Goal: Information Seeking & Learning: Find specific fact

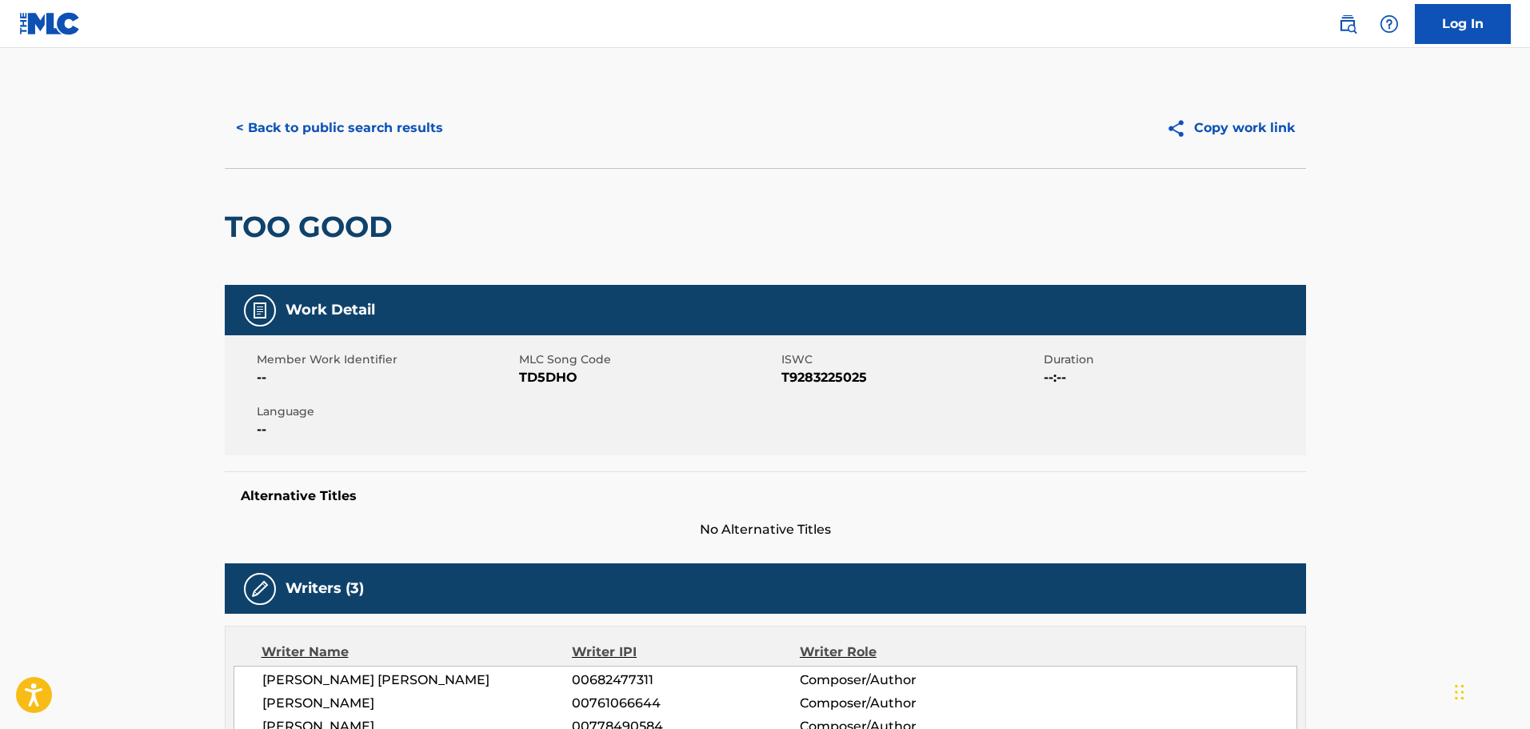
click at [387, 142] on button "< Back to public search results" at bounding box center [340, 128] width 230 height 40
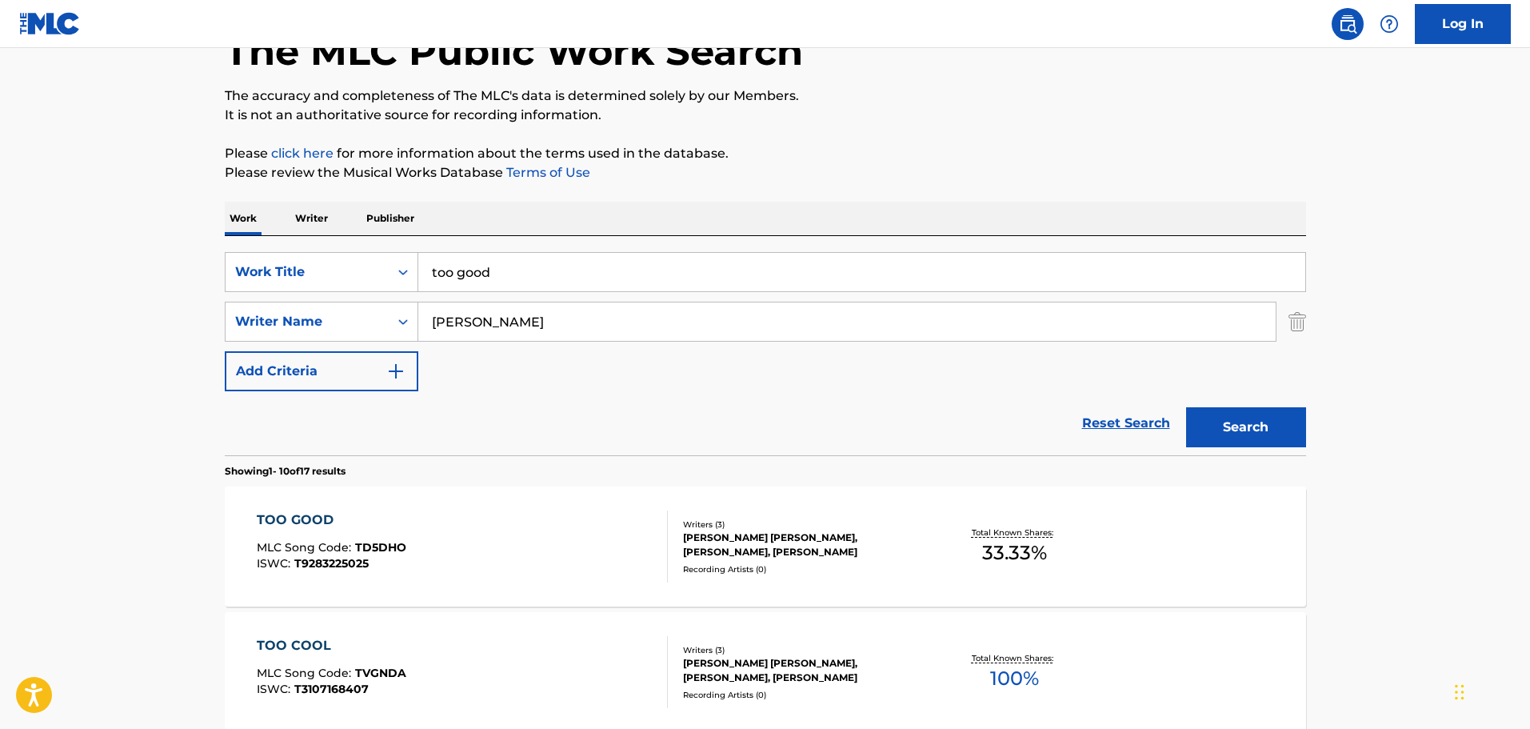
scroll to position [98, 0]
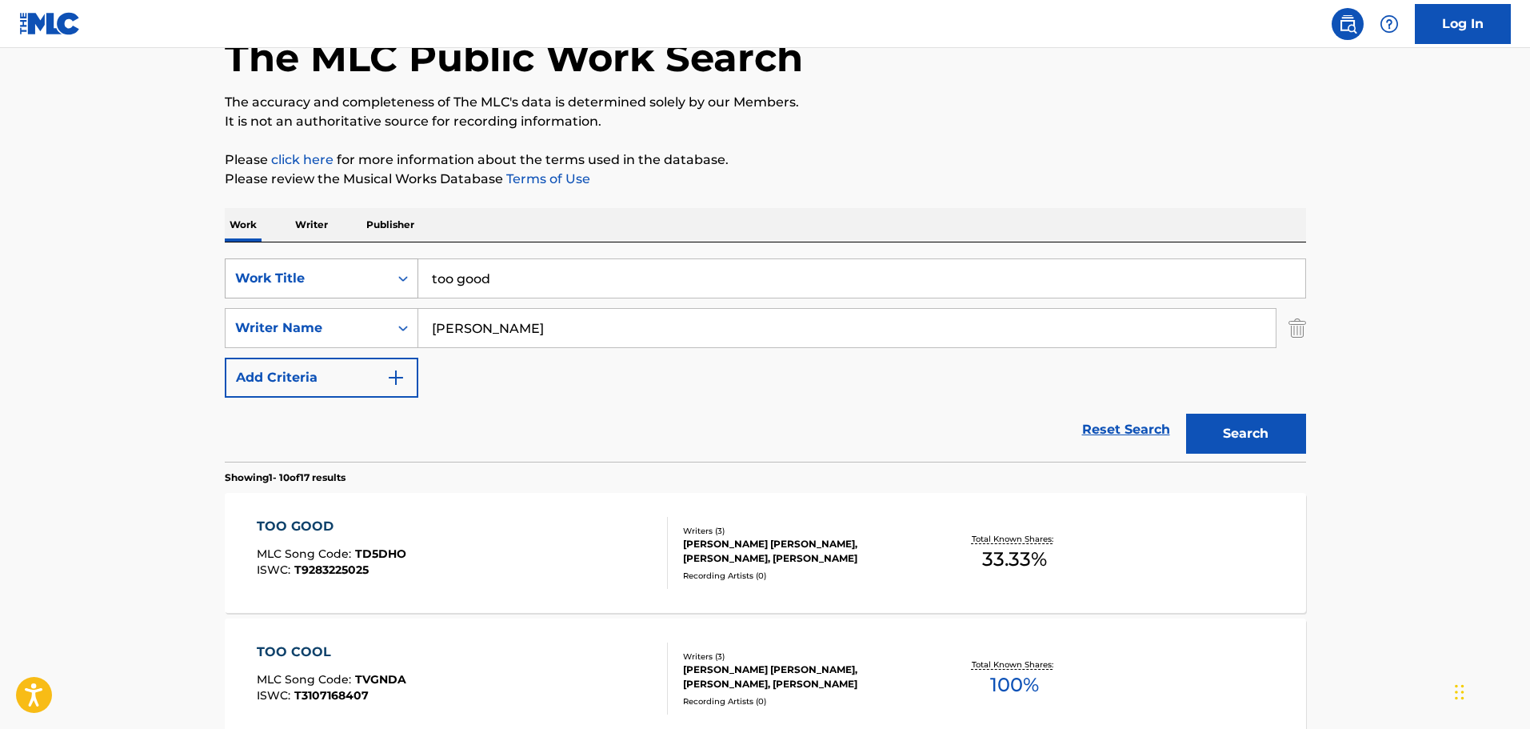
drag, startPoint x: 613, startPoint y: 270, endPoint x: 346, endPoint y: 262, distance: 267.3
click at [346, 262] on div "SearchWithCriteriac01d1c2a-8120-402f-9b03-8e907d067ea0 Work Title too good" at bounding box center [765, 278] width 1081 height 40
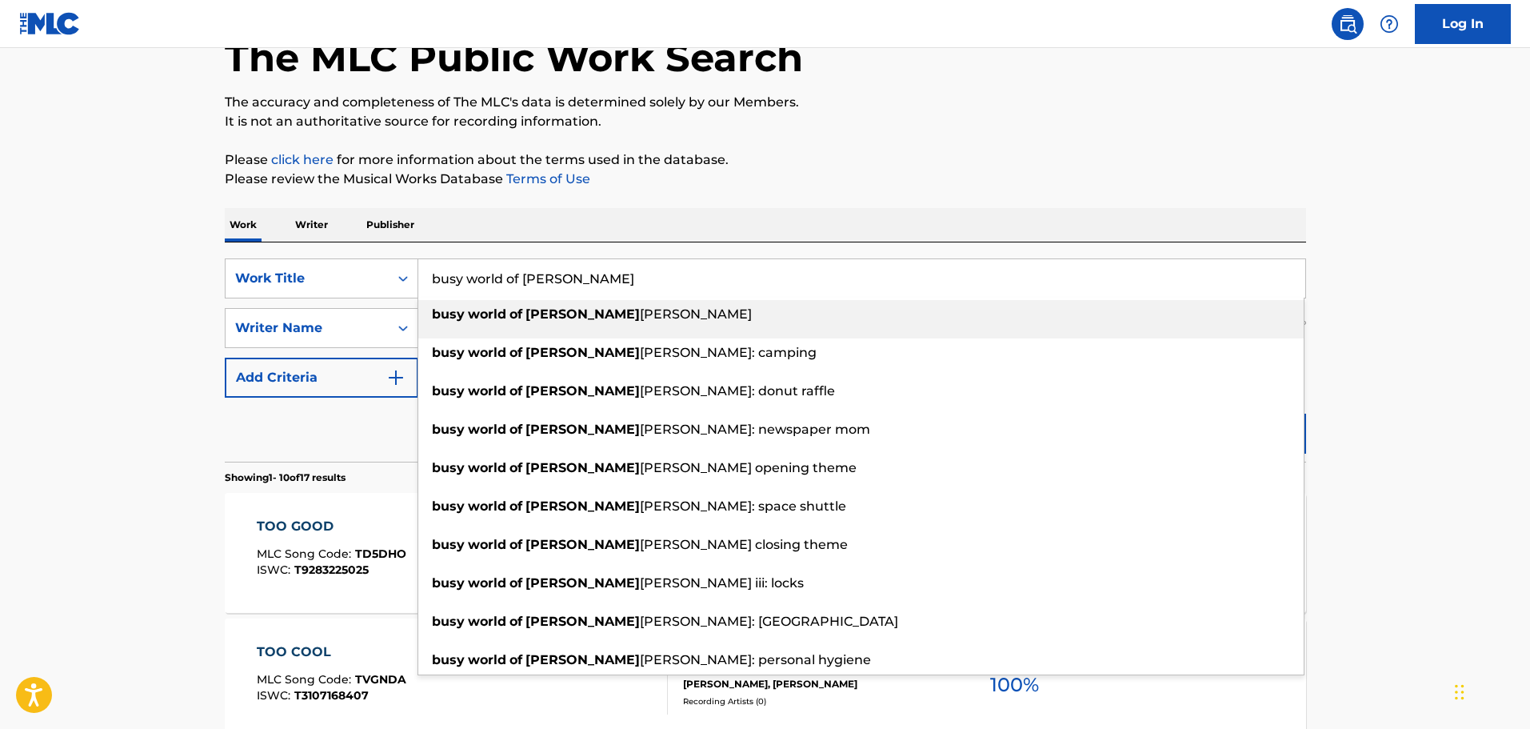
click at [492, 319] on strong "world" at bounding box center [487, 313] width 38 height 15
type input "busy world of [PERSON_NAME]"
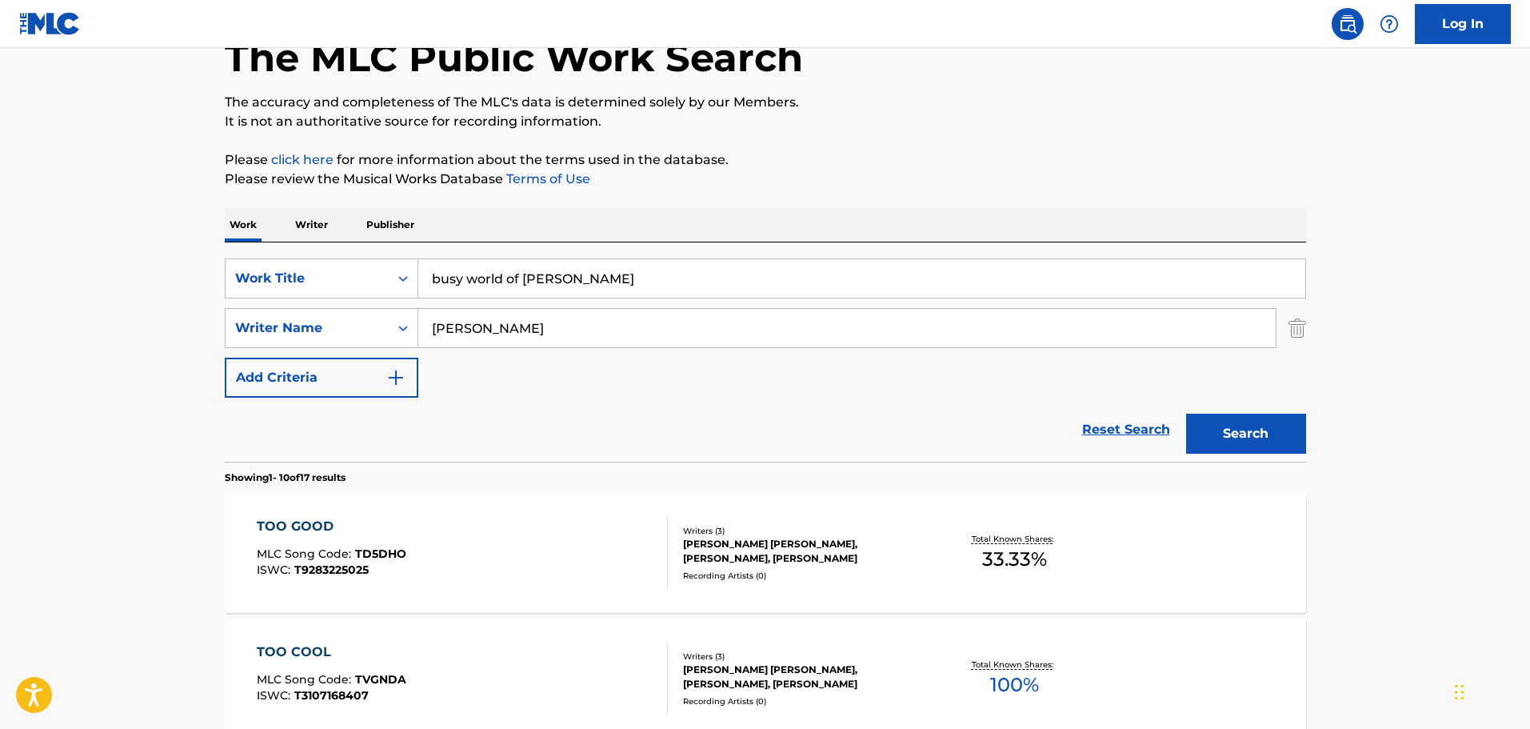
drag, startPoint x: 516, startPoint y: 329, endPoint x: 422, endPoint y: 325, distance: 94.5
click at [422, 325] on input "[PERSON_NAME]" at bounding box center [846, 328] width 857 height 38
type input "[PERSON_NAME]"
click at [1186, 414] on button "Search" at bounding box center [1246, 434] width 120 height 40
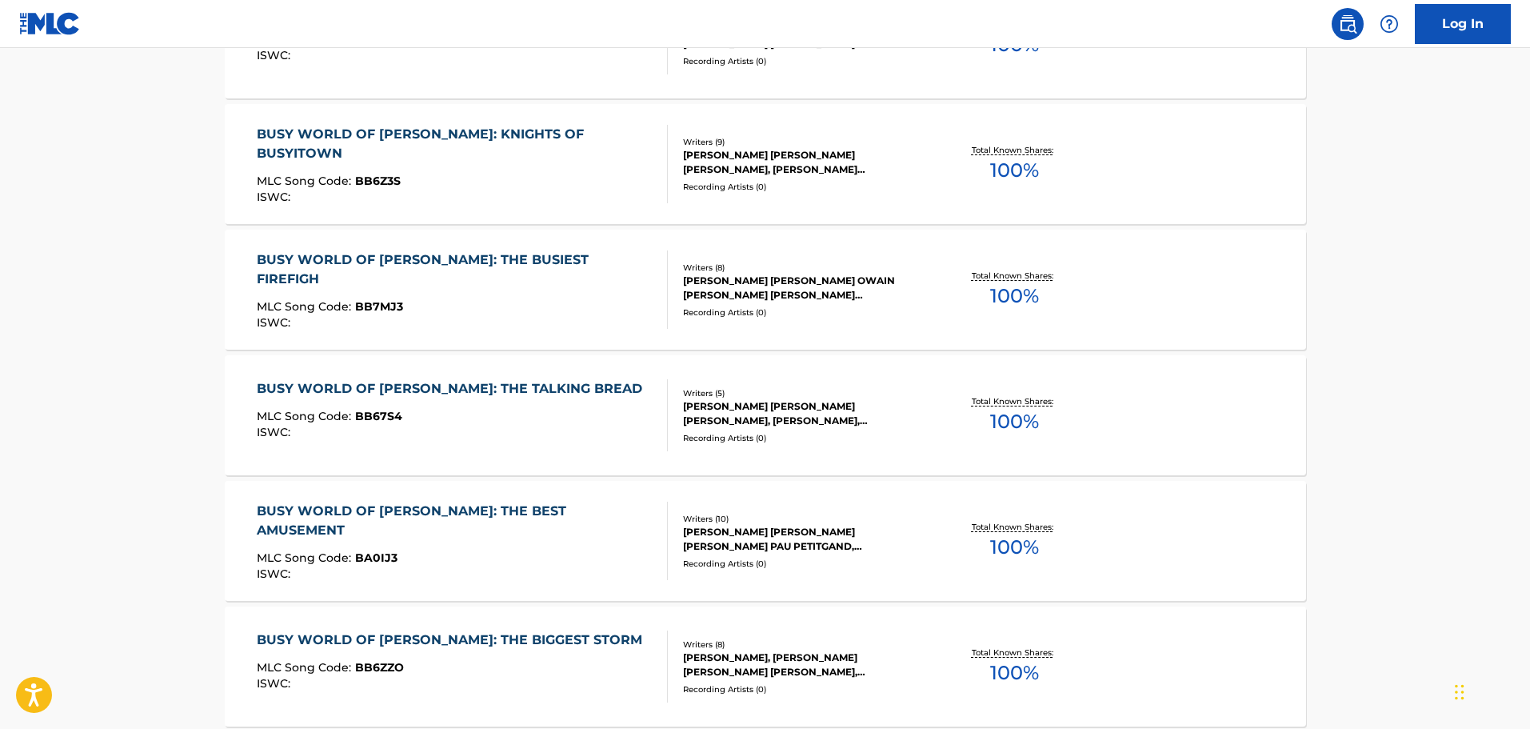
scroll to position [418, 0]
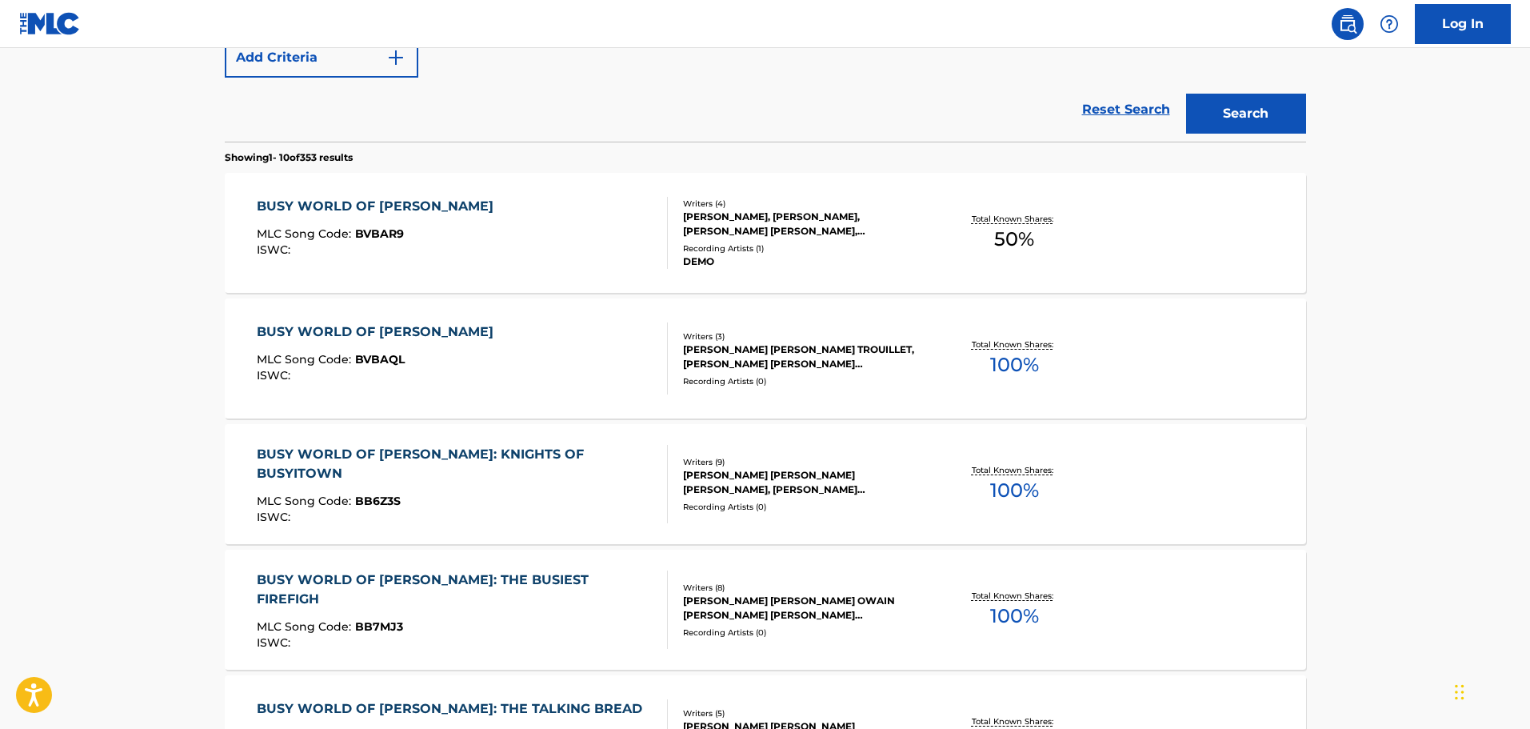
click at [549, 214] on div "BUSY WORLD OF [PERSON_NAME] MLC Song Code : BVBAR9 ISWC :" at bounding box center [462, 233] width 411 height 72
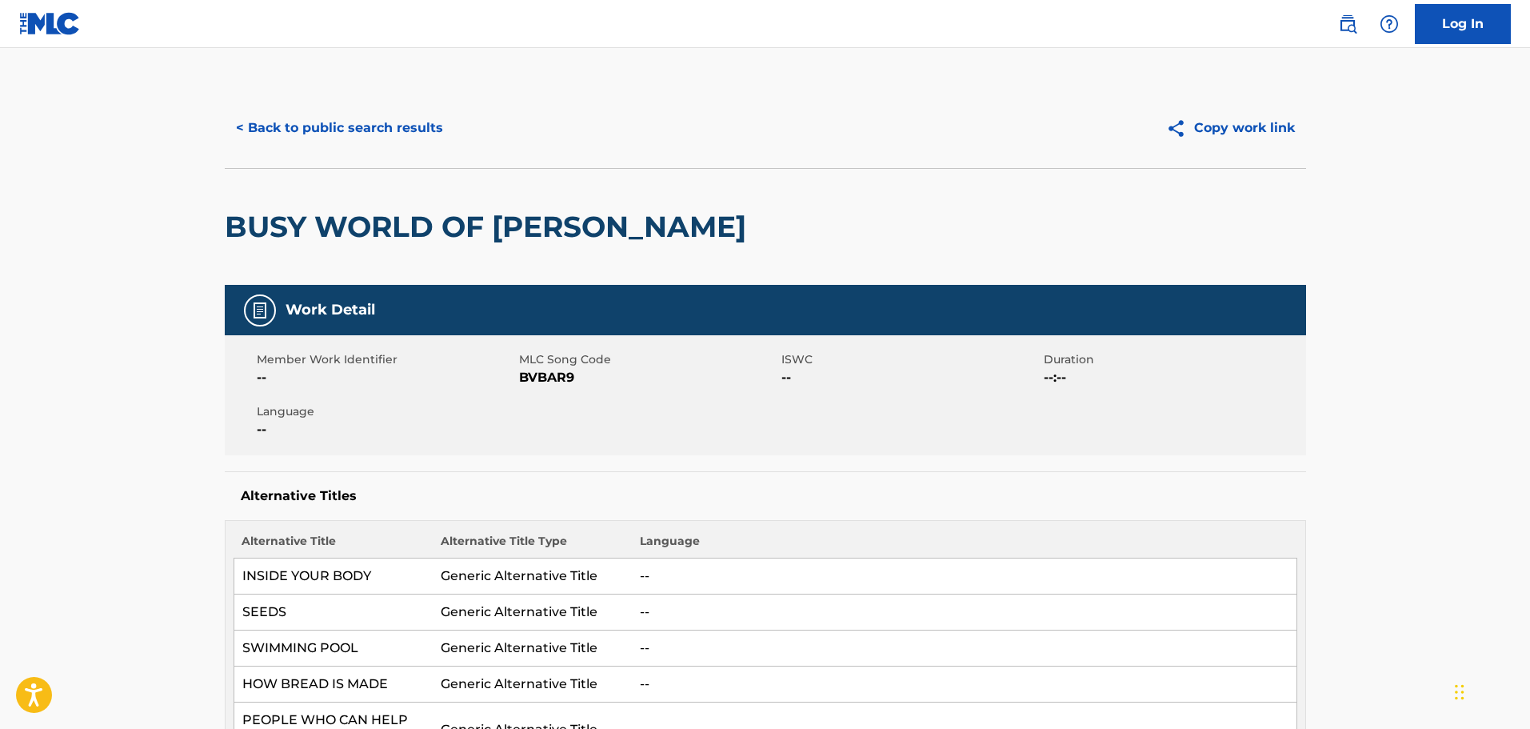
click at [410, 121] on button "< Back to public search results" at bounding box center [340, 128] width 230 height 40
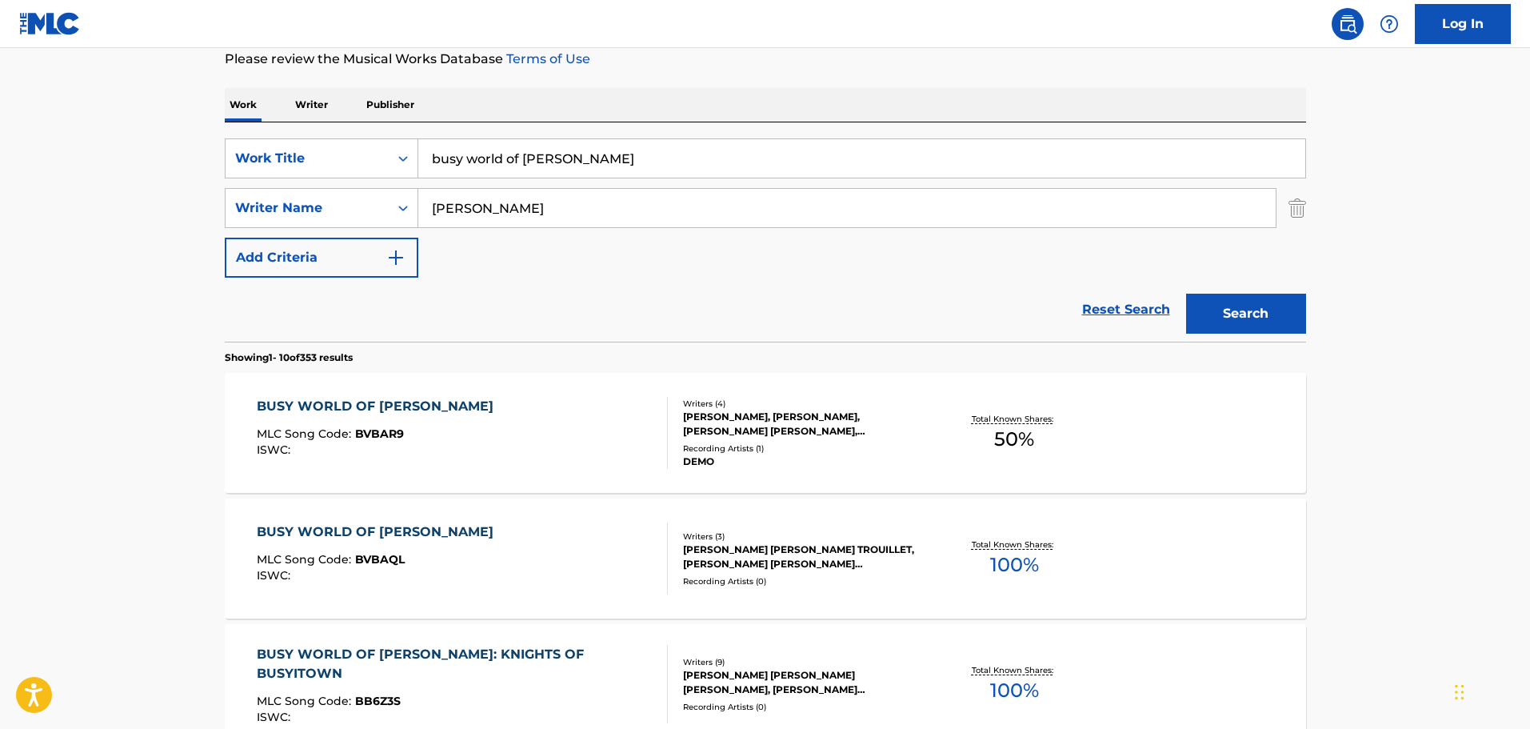
scroll to position [189, 0]
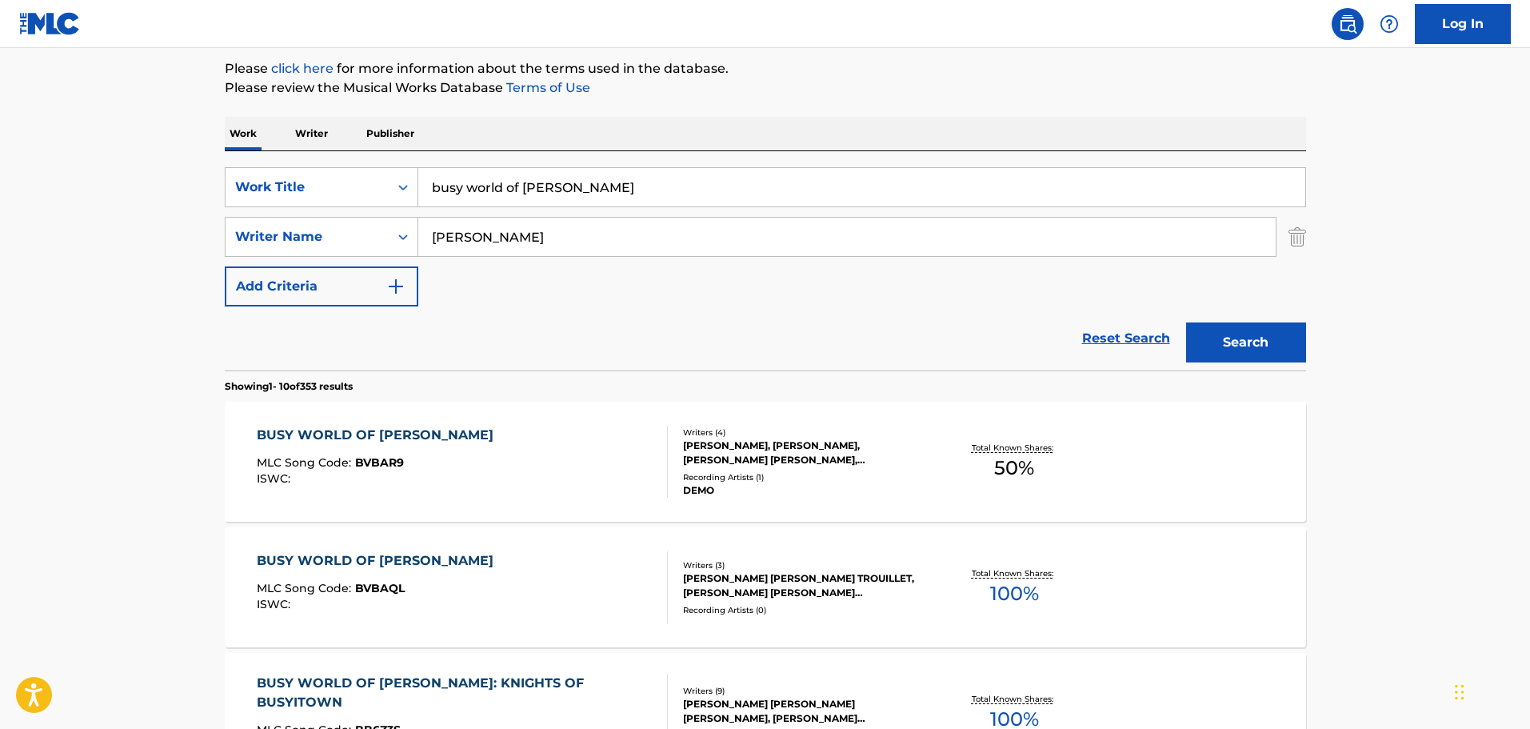
drag, startPoint x: 1288, startPoint y: 234, endPoint x: 1213, endPoint y: 229, distance: 74.6
click at [1287, 234] on div "SearchWithCriteriac186b498-466b-49a4-a4e0-7494256b9c99 Writer Name [PERSON_NAME]" at bounding box center [765, 237] width 1081 height 40
click at [1302, 230] on img "Search Form" at bounding box center [1298, 237] width 18 height 40
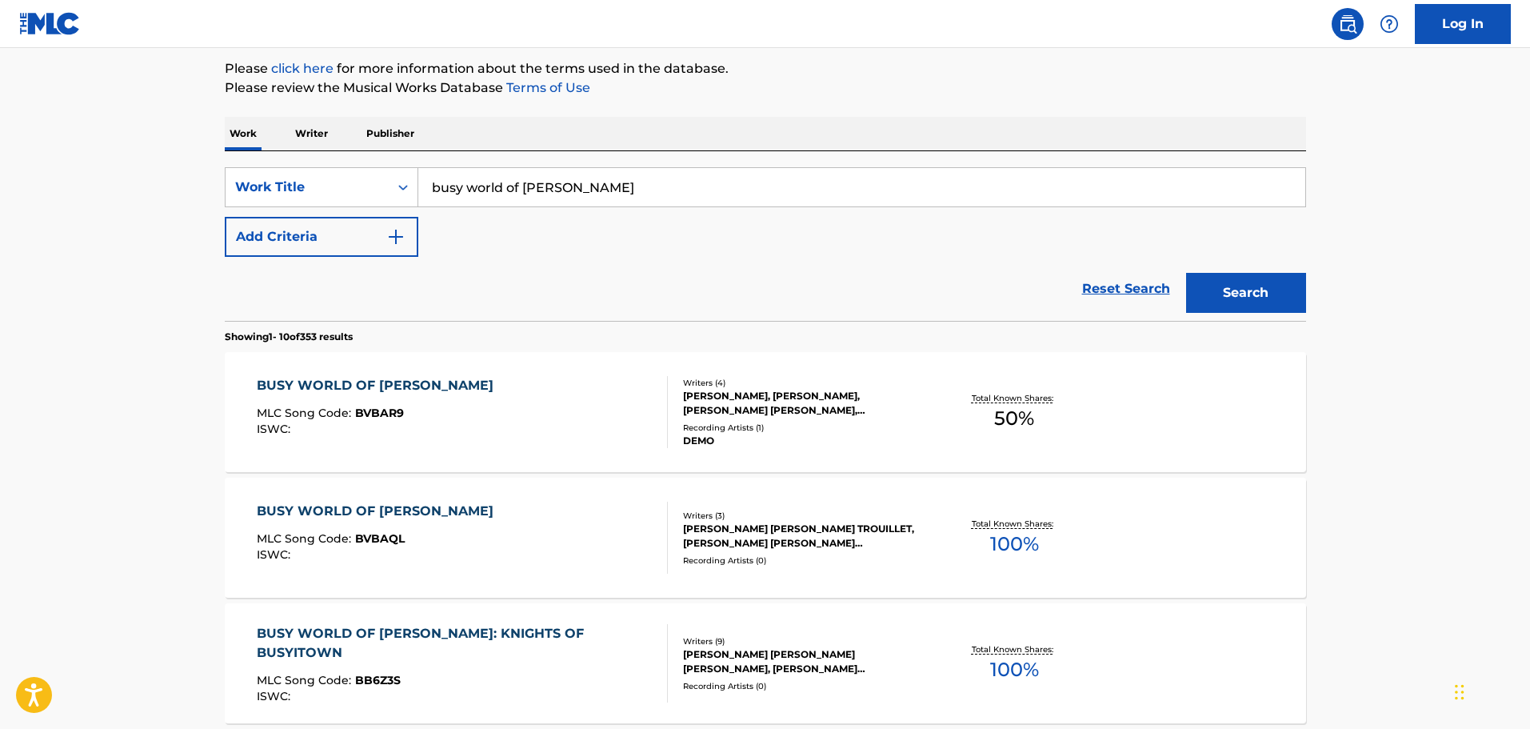
drag, startPoint x: 803, startPoint y: 193, endPoint x: 314, endPoint y: 163, distance: 489.6
click at [315, 163] on div "SearchWithCriteriac01d1c2a-8120-402f-9b03-8e907d067ea0 Work Title busy world of…" at bounding box center [765, 236] width 1081 height 170
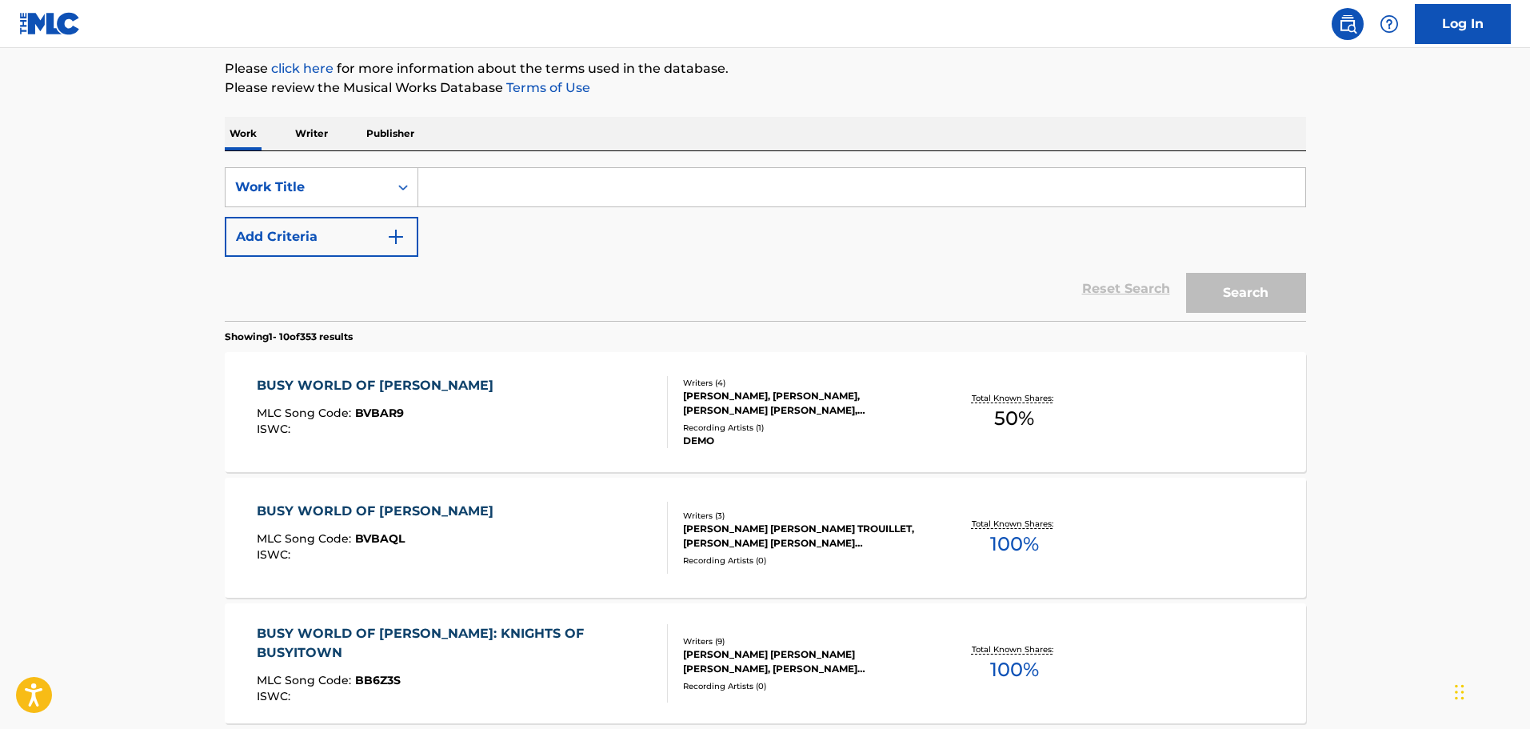
paste input "RAGA - JAUNPURI TOREE:[PERSON_NAME] (SITAR) [PERSON_NAME]-1905"
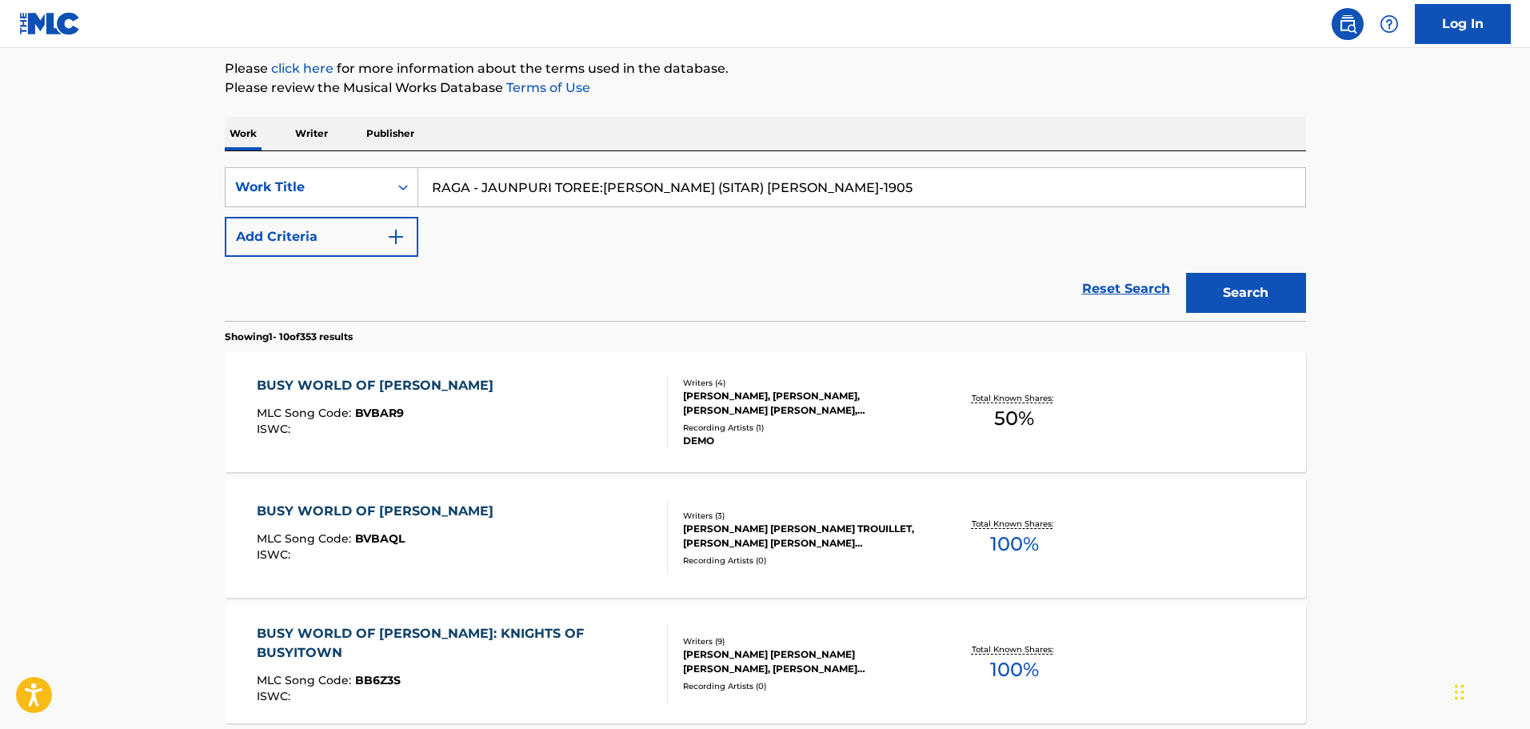
type input "RAGA - JAUNPURI TOREE:[PERSON_NAME] (SITAR) [PERSON_NAME]-1905"
click at [1265, 251] on div "SearchWithCriteriac01d1c2a-8120-402f-9b03-8e907d067ea0 Work Title RAGA - JAUNPU…" at bounding box center [765, 212] width 1081 height 90
click at [1259, 275] on button "Search" at bounding box center [1246, 293] width 120 height 40
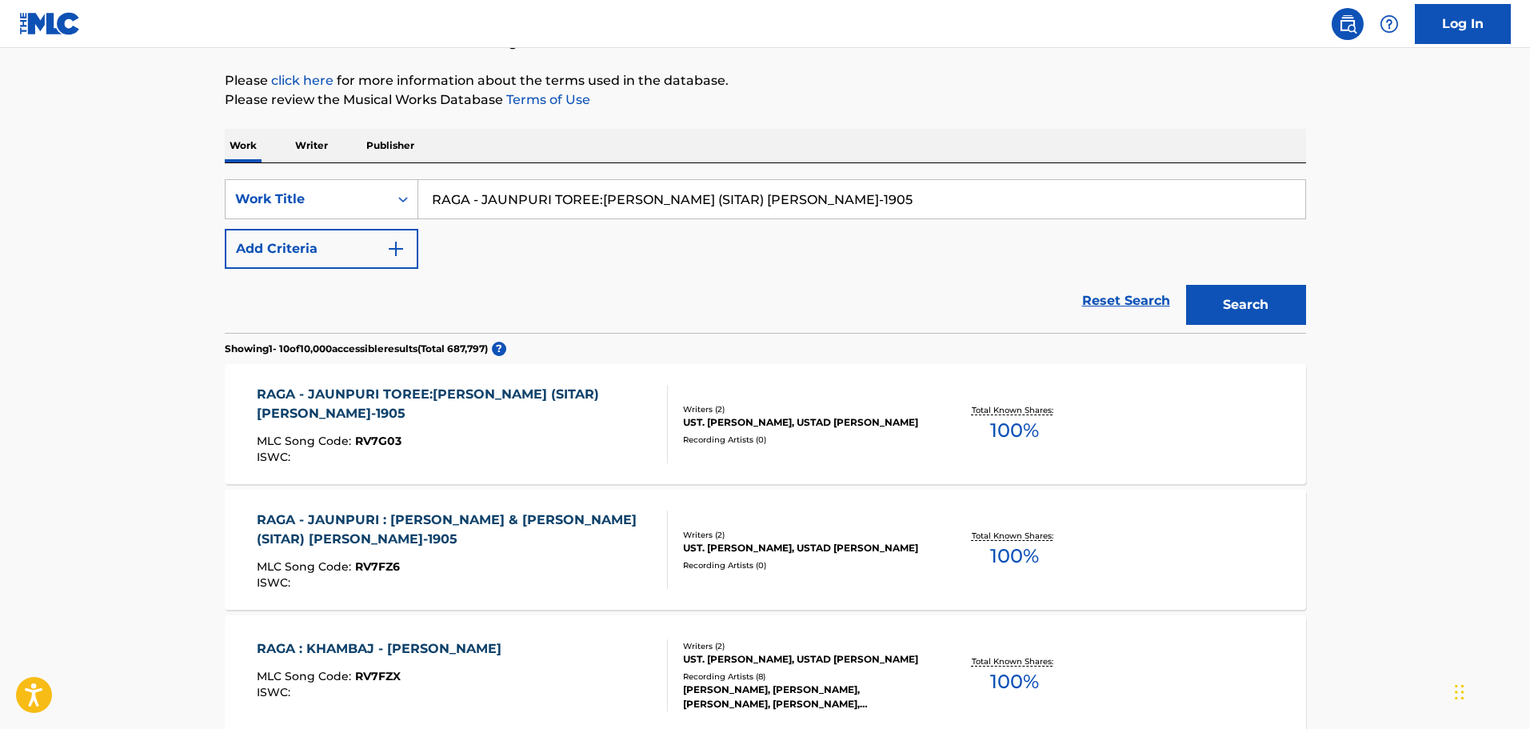
scroll to position [400, 0]
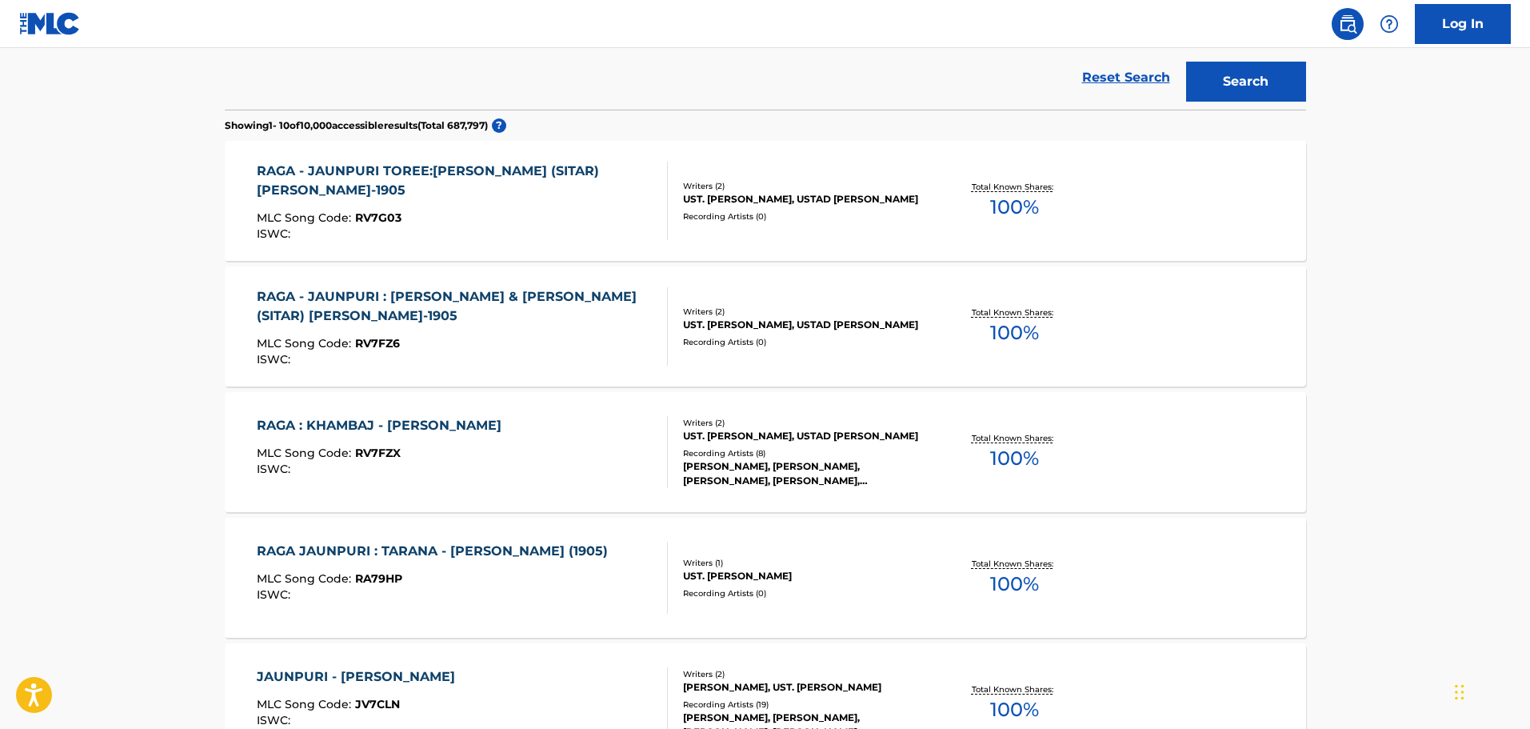
click at [630, 202] on div "RAGA - JAUNPURI TOREE:[PERSON_NAME] (SITAR) [PERSON_NAME]-1905 MLC Song Code : …" at bounding box center [456, 201] width 398 height 78
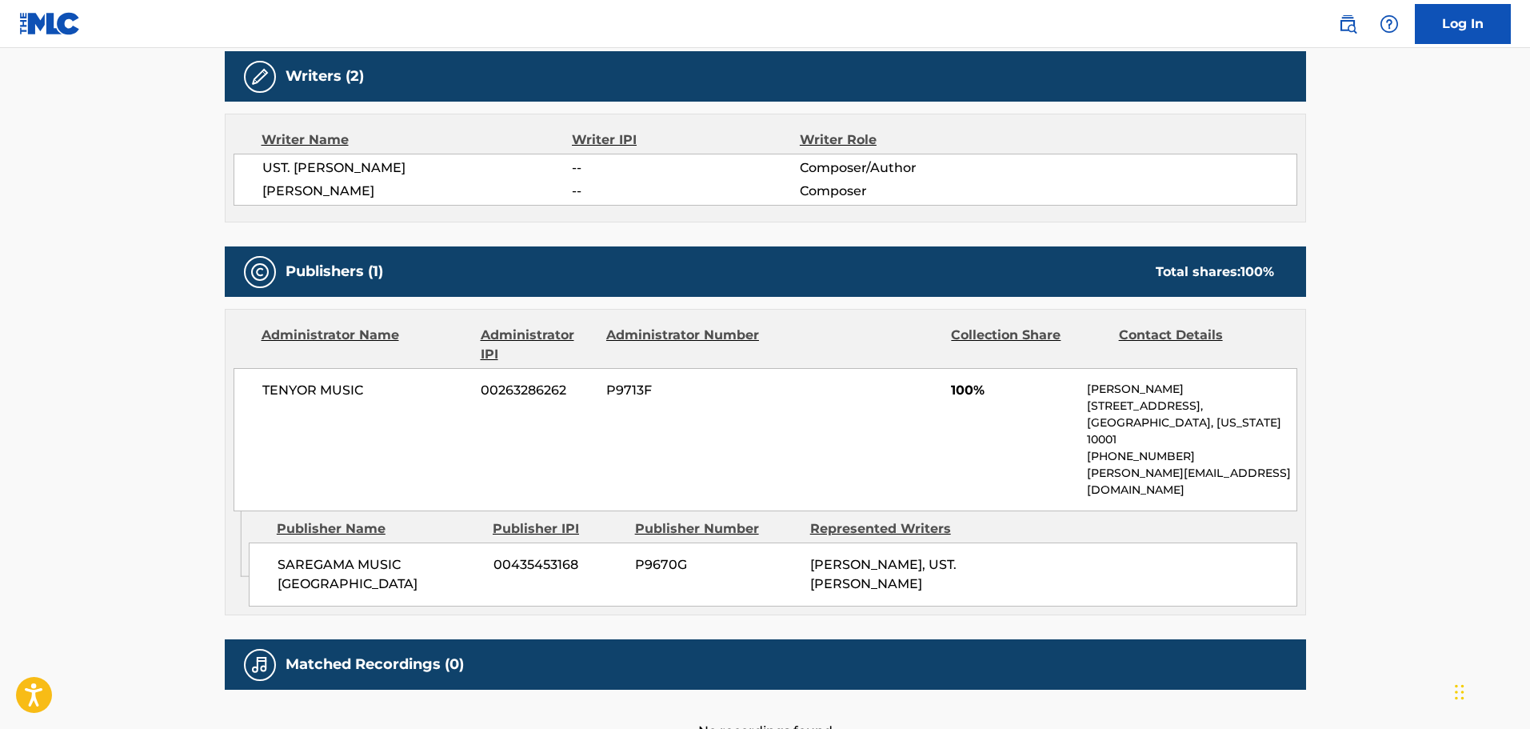
scroll to position [627, 0]
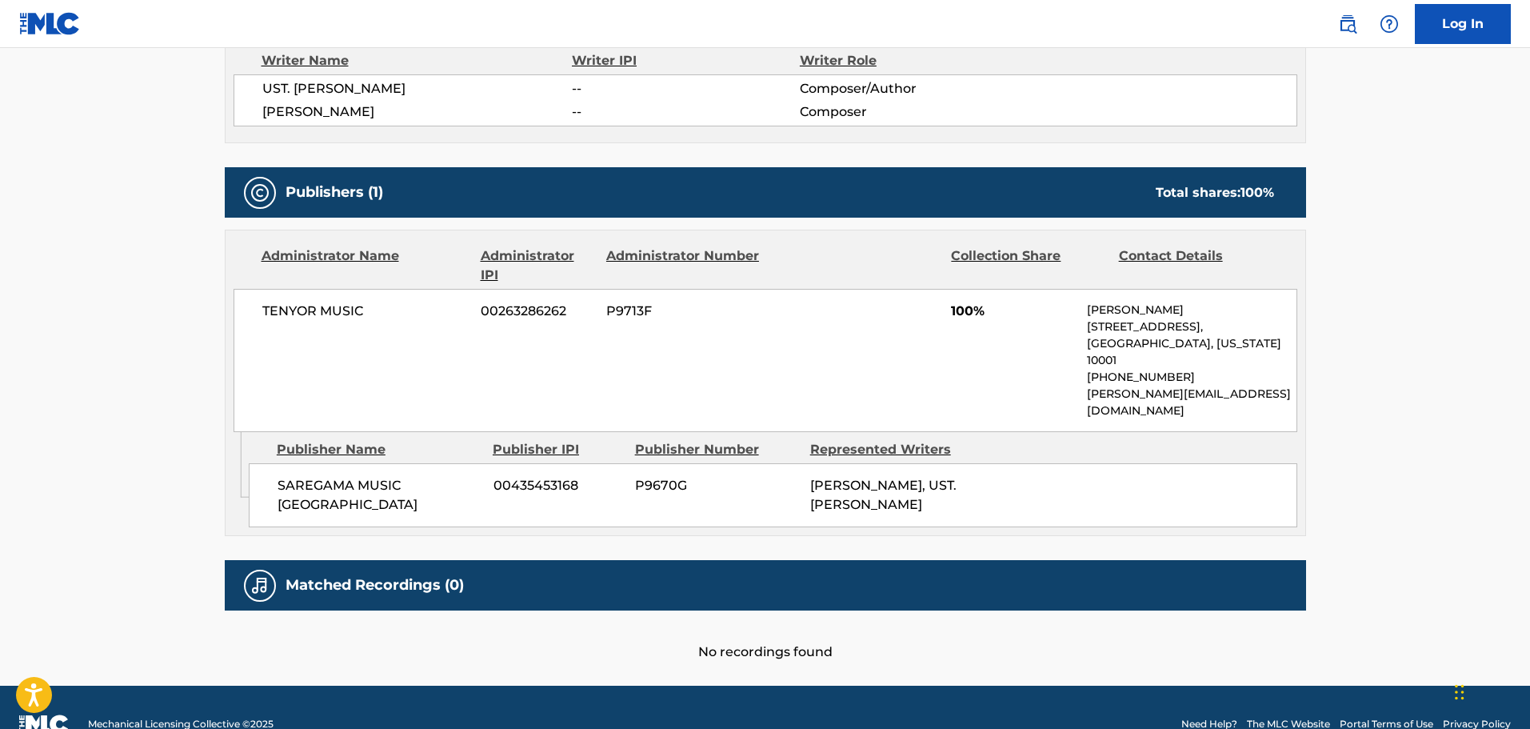
click at [414, 335] on div "TENYOR MUSIC 00263286262 P9713F 100% [PERSON_NAME] [STREET_ADDRESS][US_STATE] […" at bounding box center [766, 360] width 1064 height 143
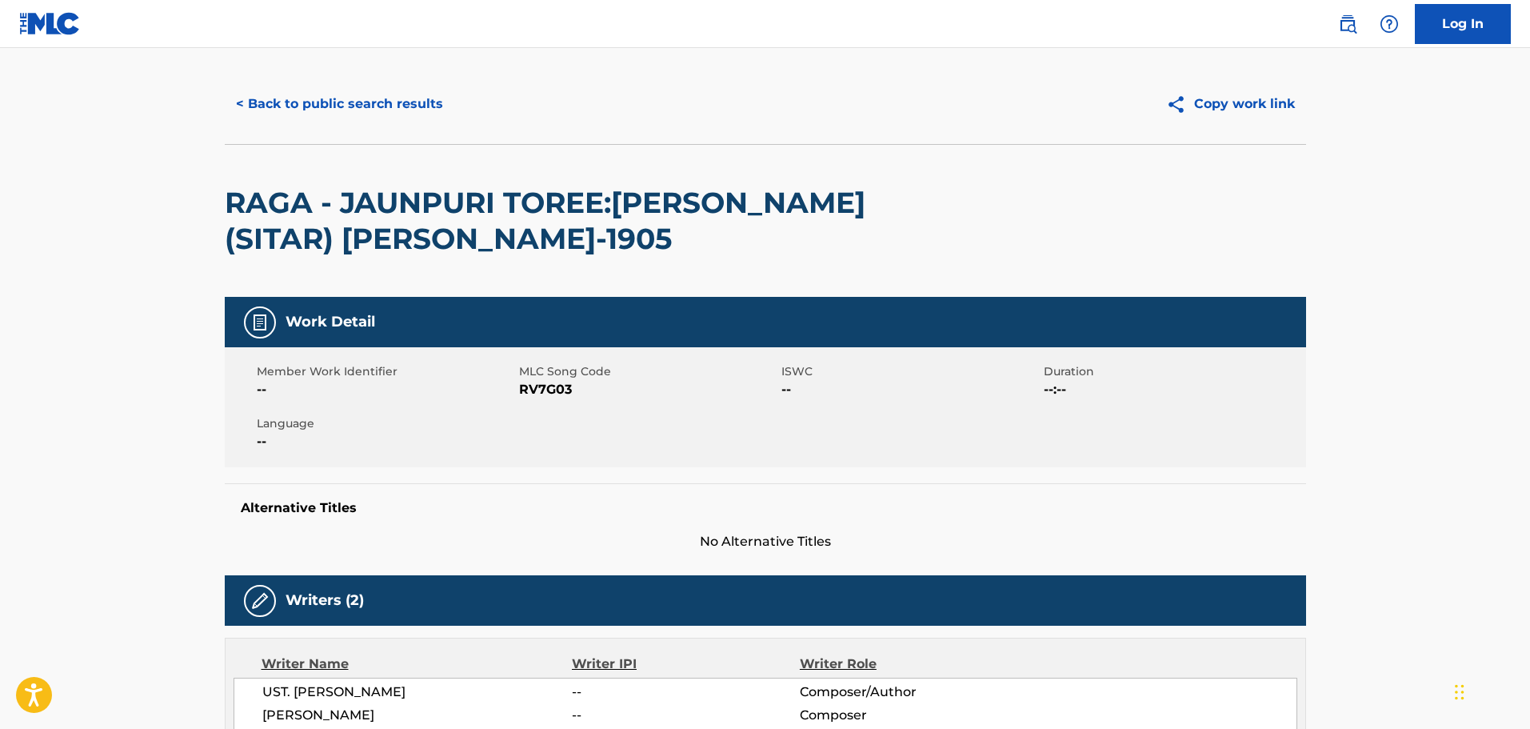
scroll to position [0, 0]
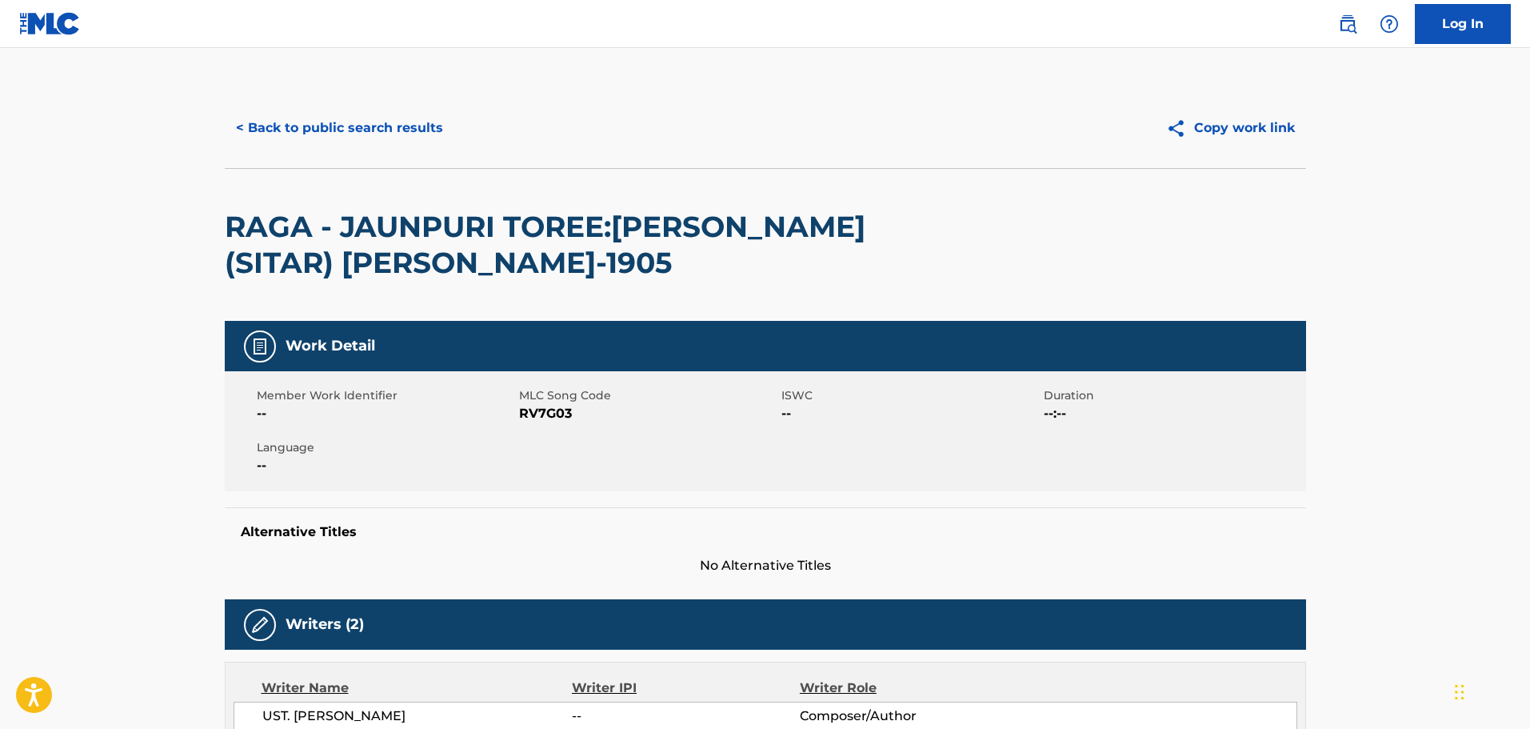
click at [338, 104] on div "< Back to public search results Copy work link" at bounding box center [765, 128] width 1081 height 80
click at [342, 127] on button "< Back to public search results" at bounding box center [340, 128] width 230 height 40
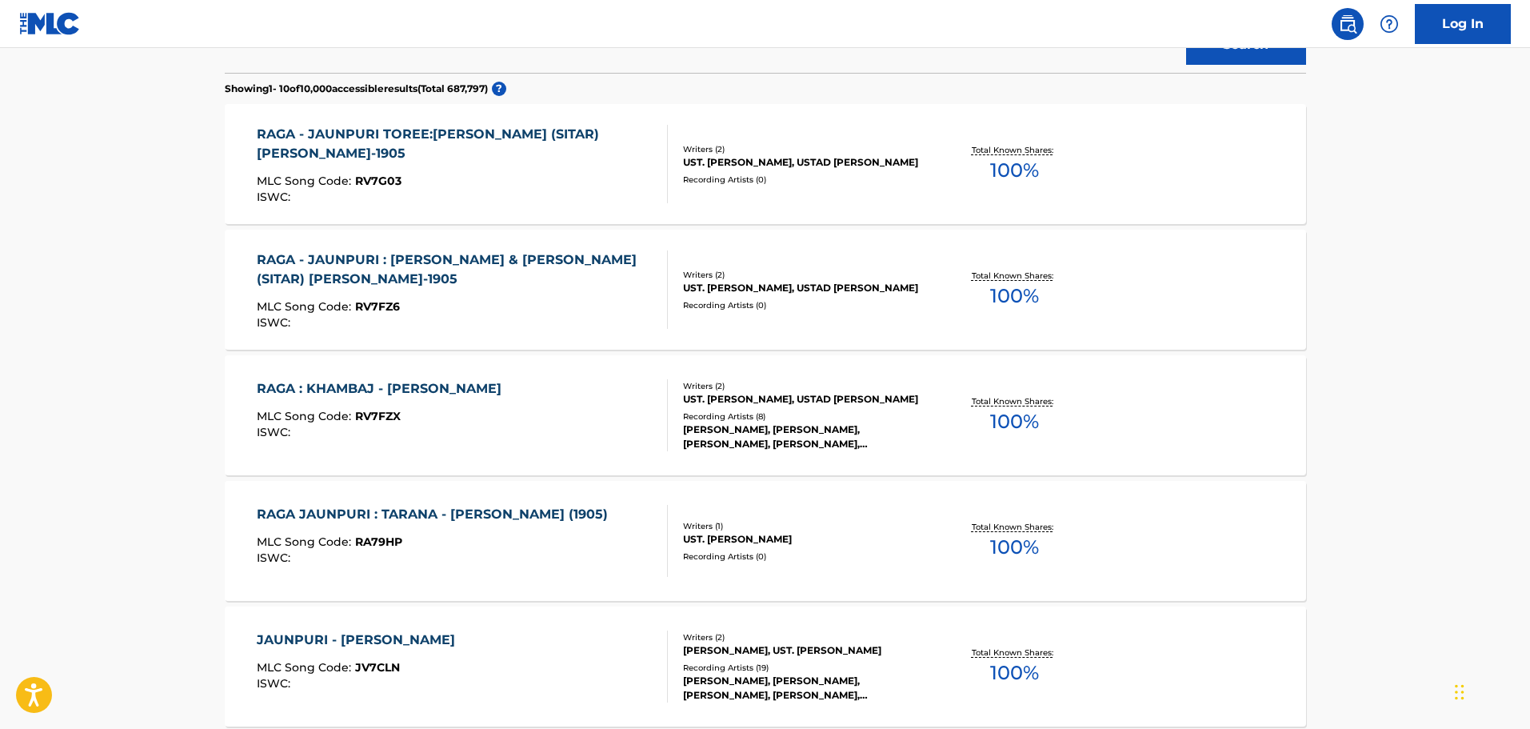
scroll to position [202, 0]
